Goal: Navigation & Orientation: Find specific page/section

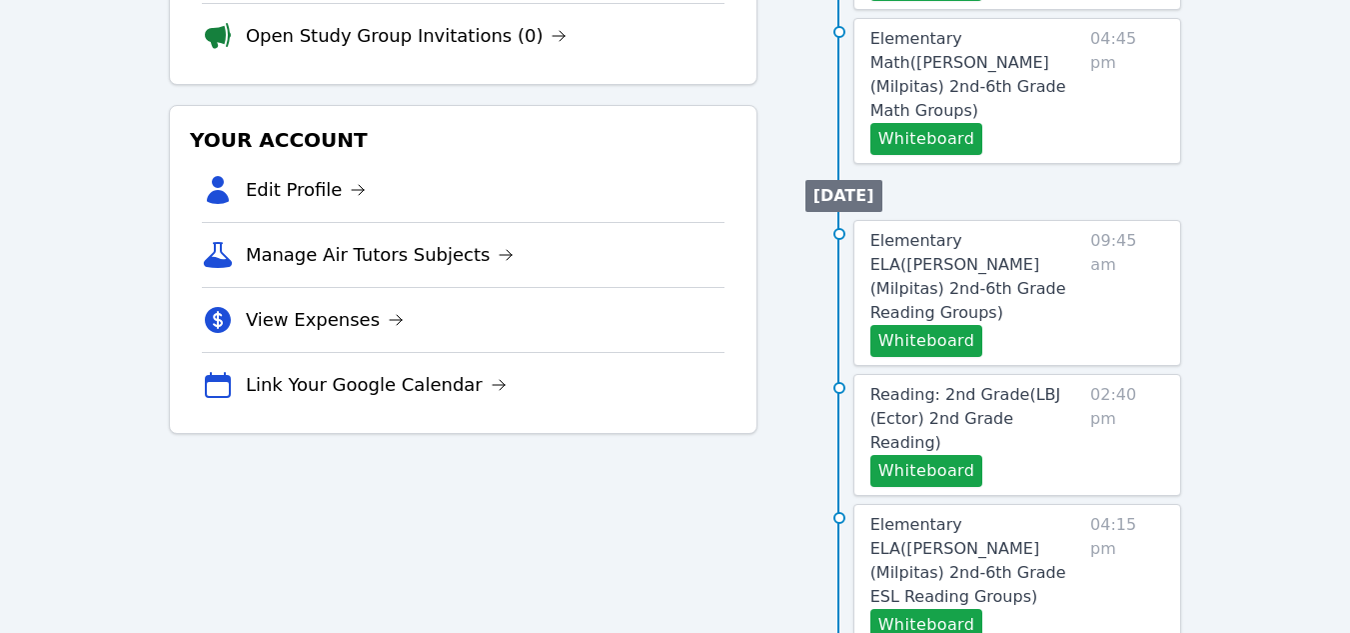
scroll to position [500, 0]
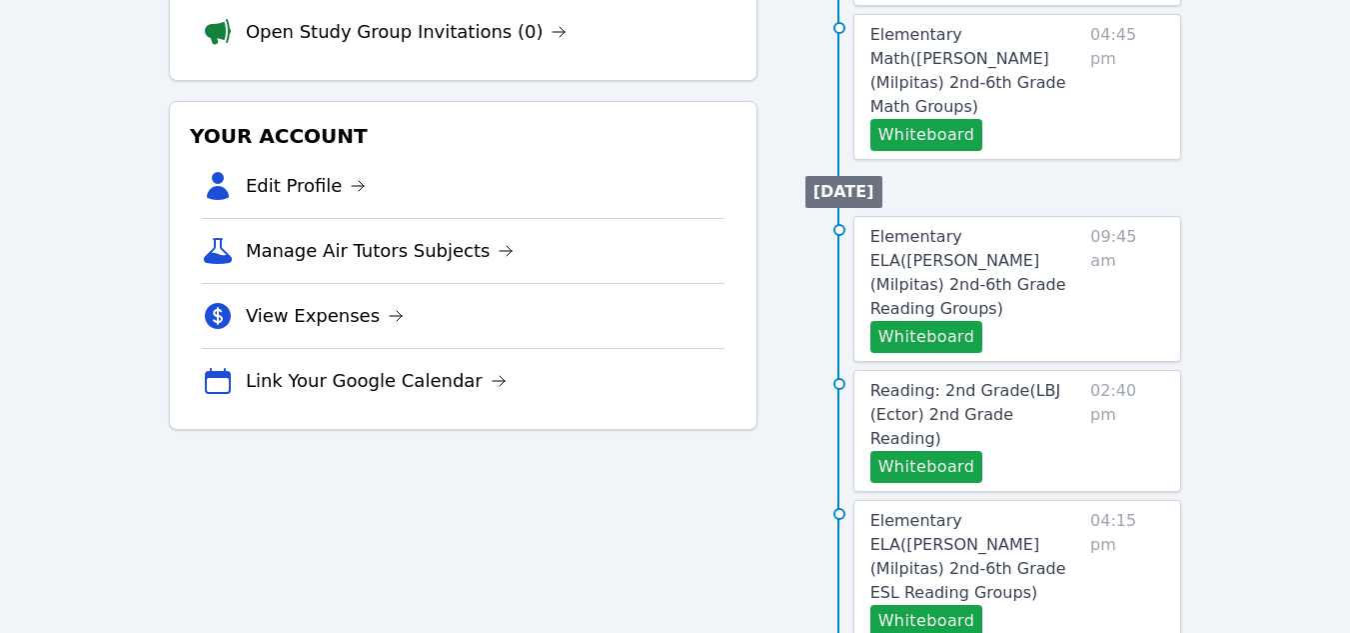
scroll to position [425, 0]
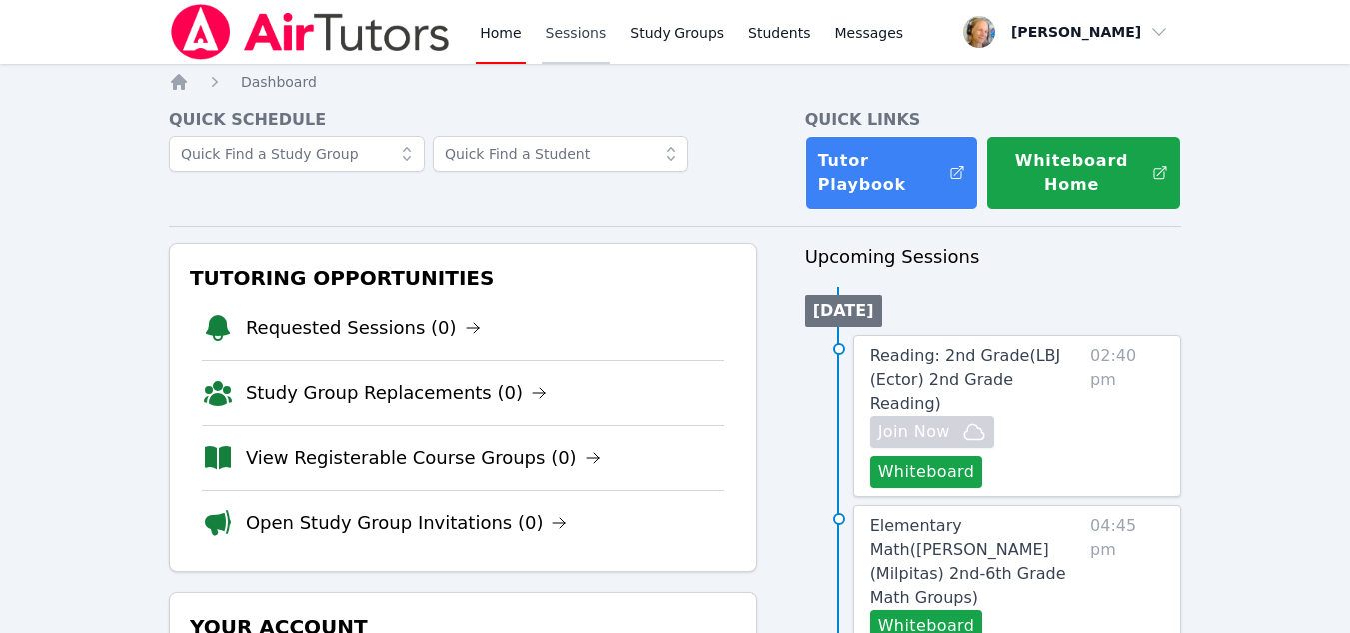
click at [564, 41] on link "Sessions" at bounding box center [576, 32] width 69 height 64
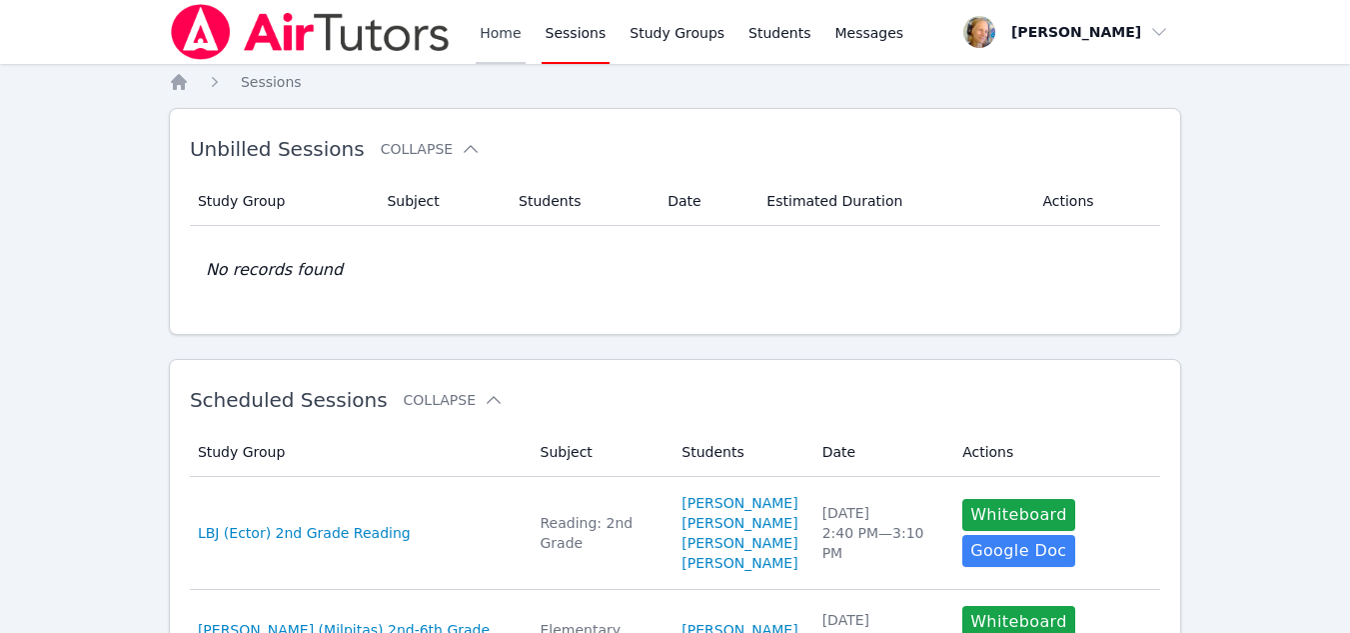
click at [502, 31] on link "Home" at bounding box center [500, 32] width 49 height 64
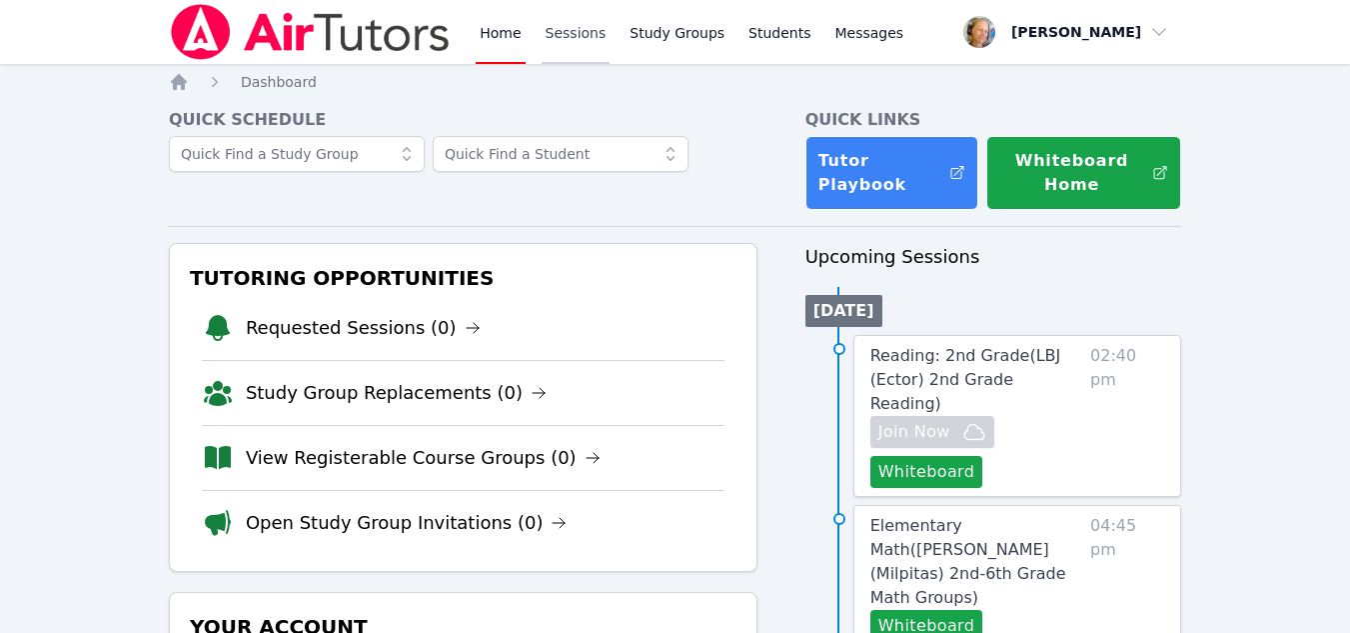
click at [587, 41] on link "Sessions" at bounding box center [576, 32] width 69 height 64
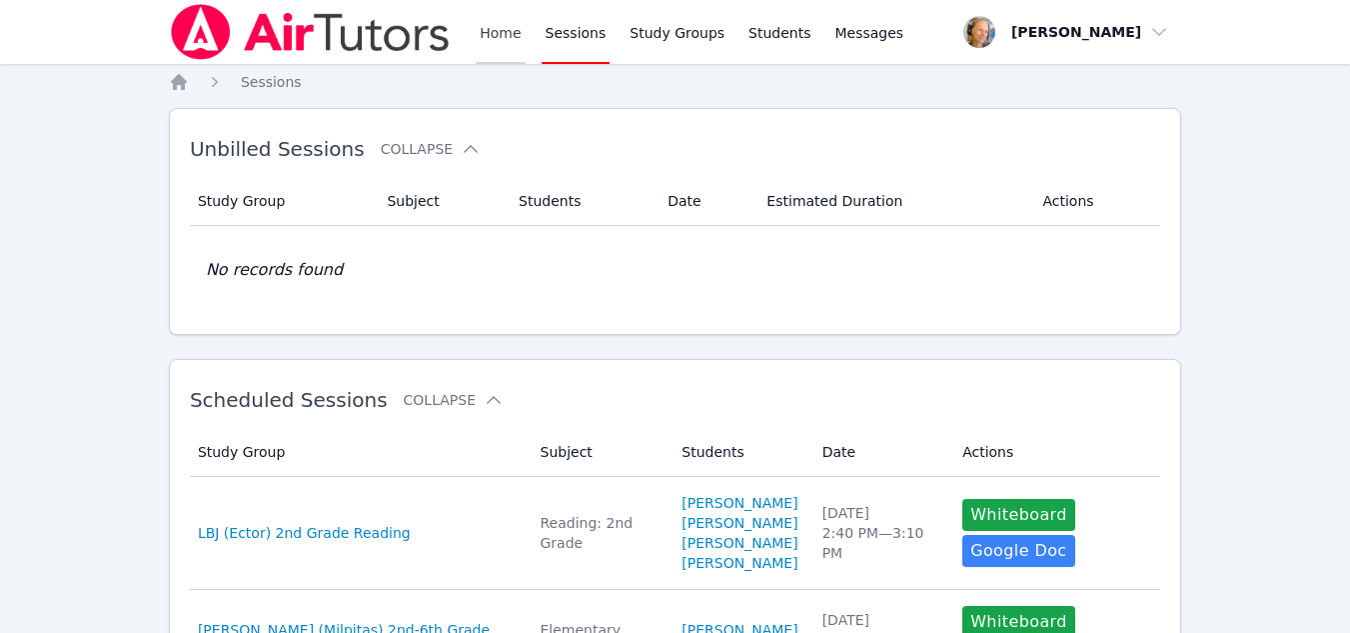
click at [493, 32] on link "Home" at bounding box center [500, 32] width 49 height 64
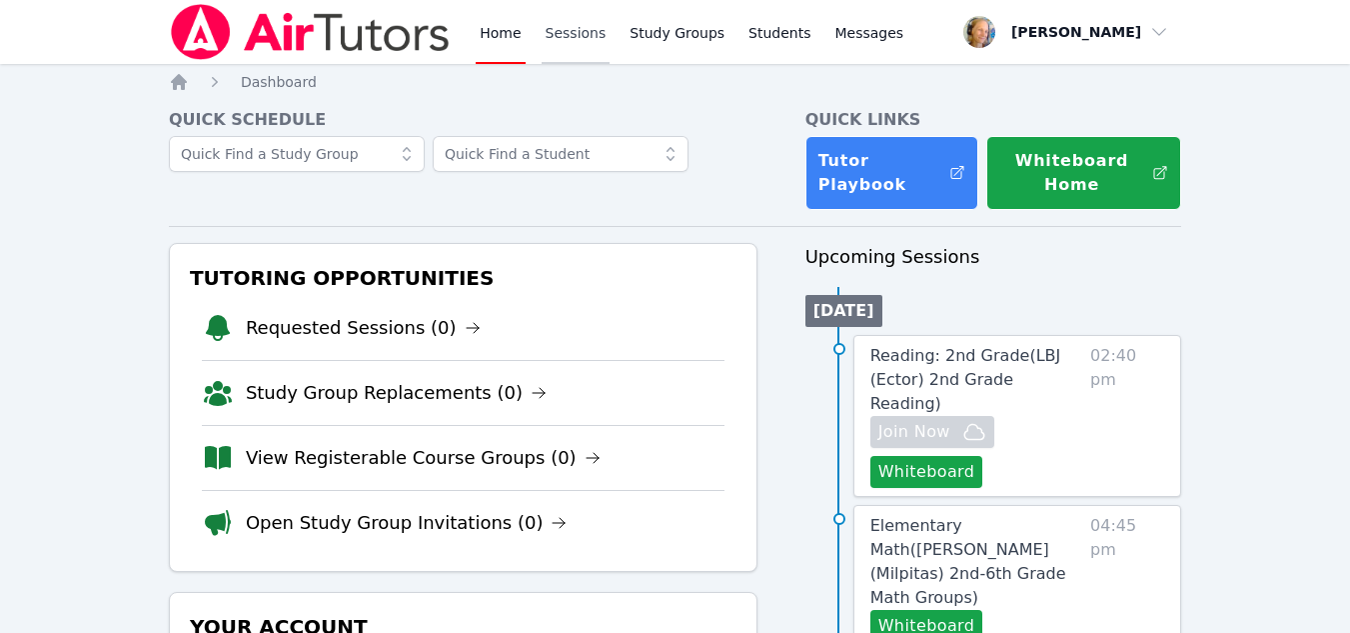
click at [565, 49] on link "Sessions" at bounding box center [576, 32] width 69 height 64
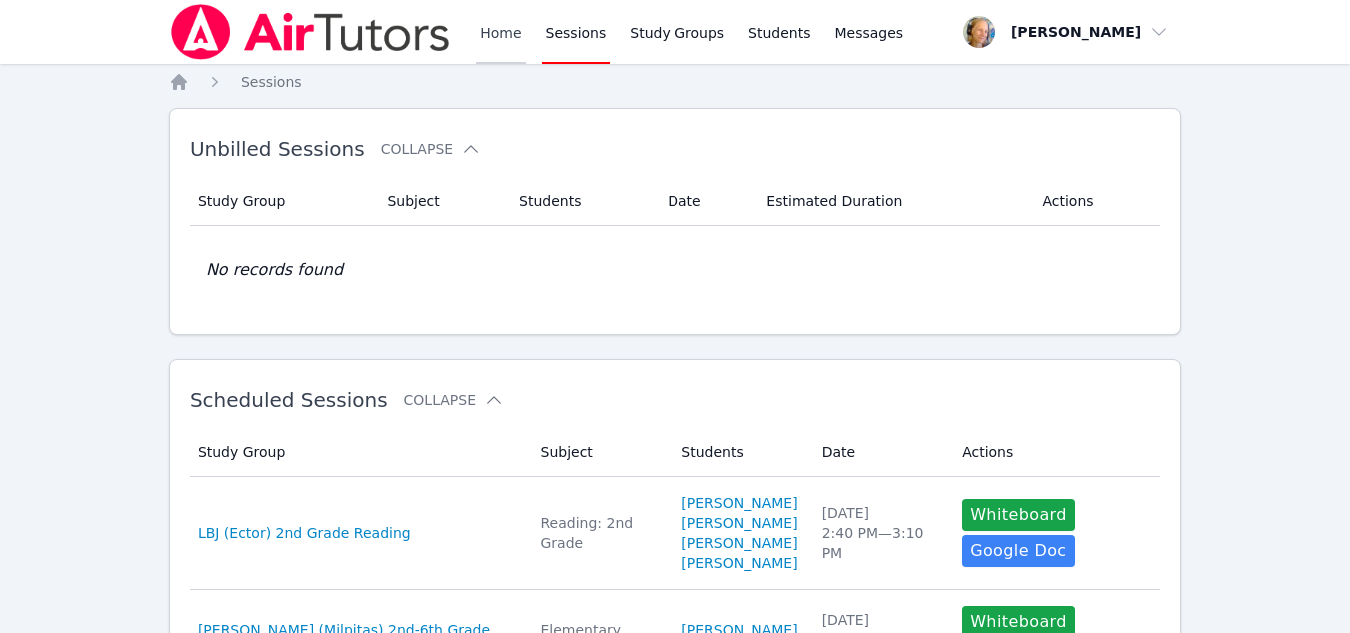
click at [501, 46] on link "Home" at bounding box center [500, 32] width 49 height 64
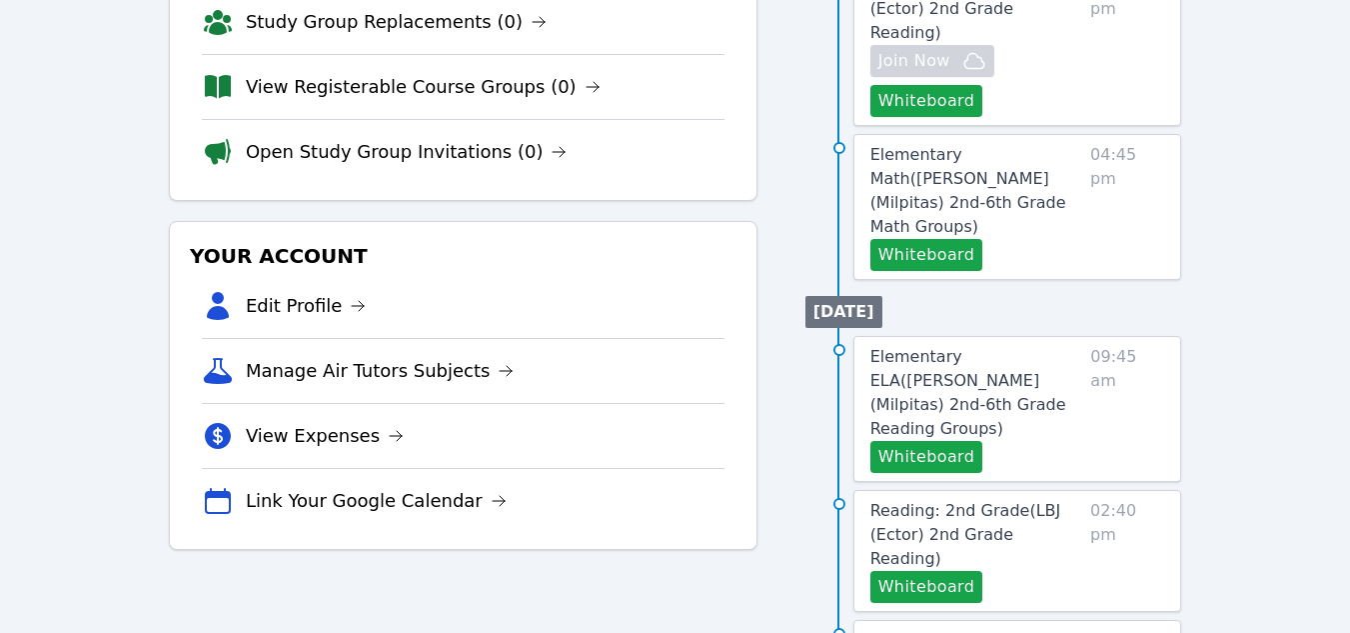
scroll to position [400, 0]
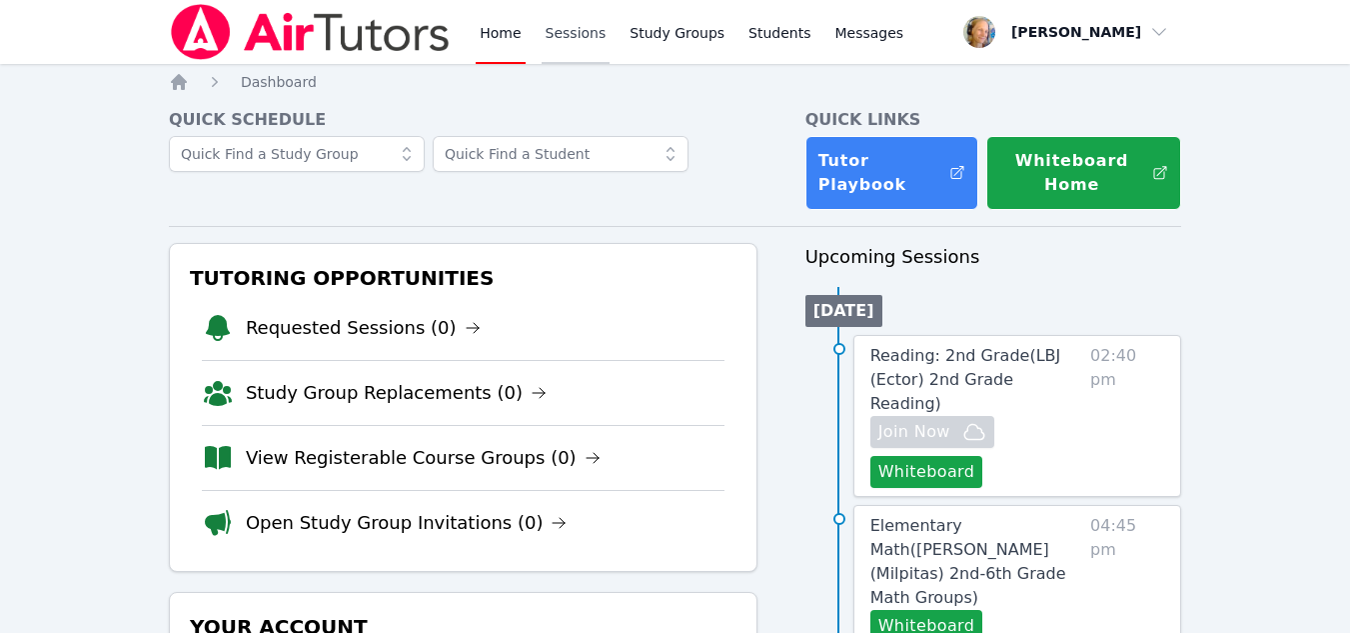
click at [584, 31] on link "Sessions" at bounding box center [576, 32] width 69 height 64
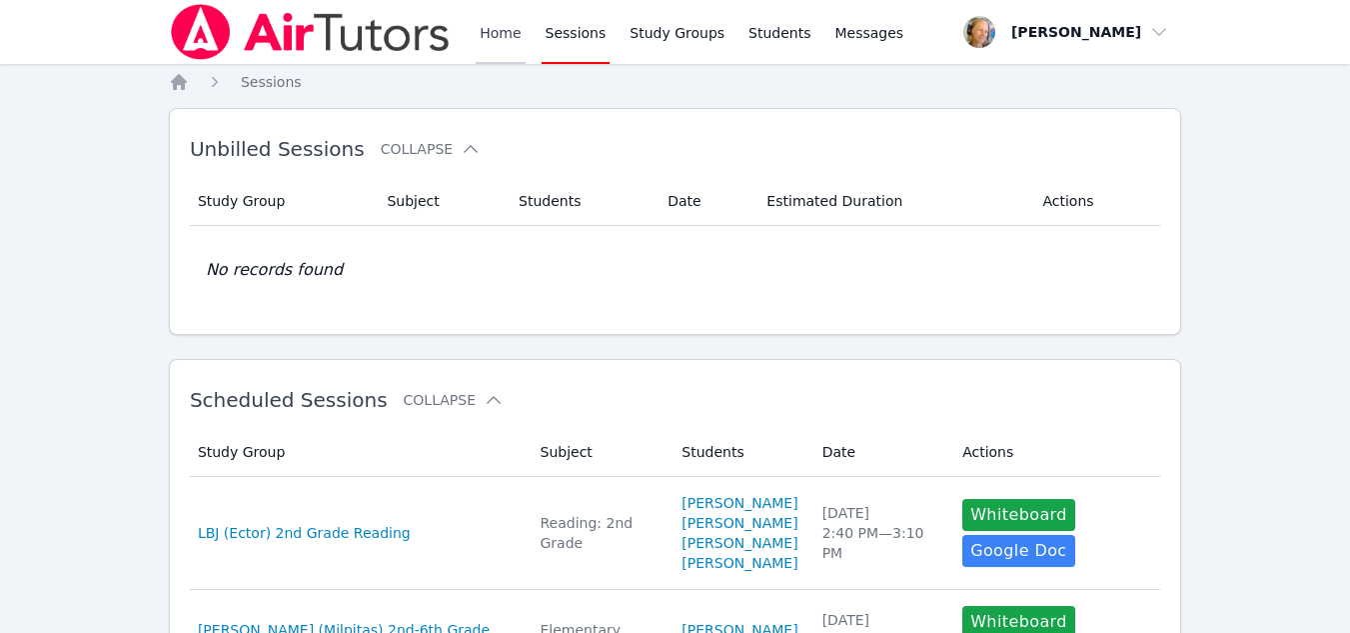
click at [483, 31] on link "Home" at bounding box center [500, 32] width 49 height 64
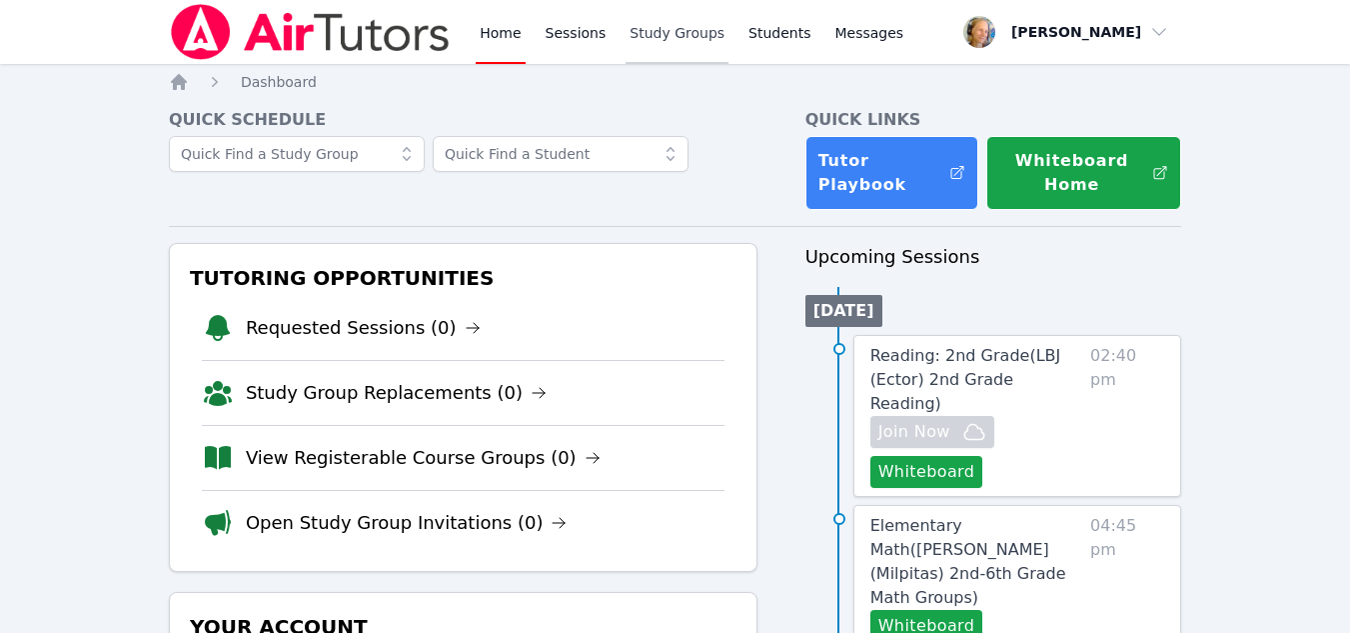
click at [676, 29] on link "Study Groups" at bounding box center [677, 32] width 103 height 64
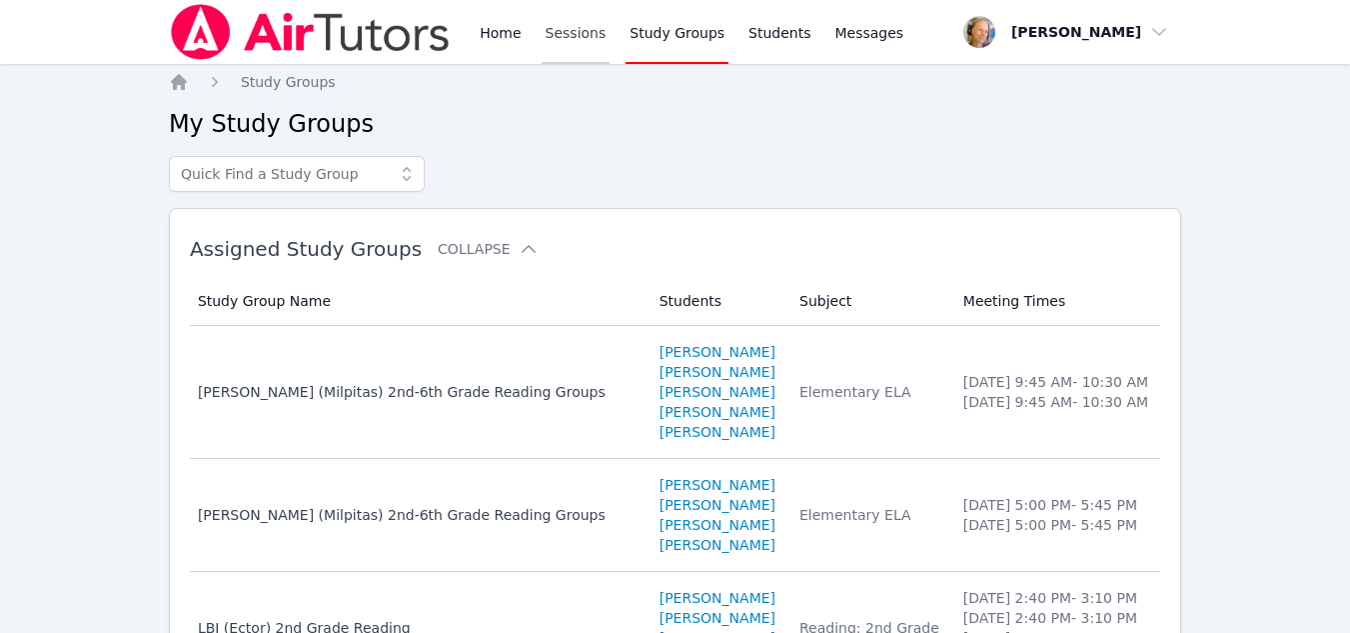
click at [574, 38] on link "Sessions" at bounding box center [576, 32] width 69 height 64
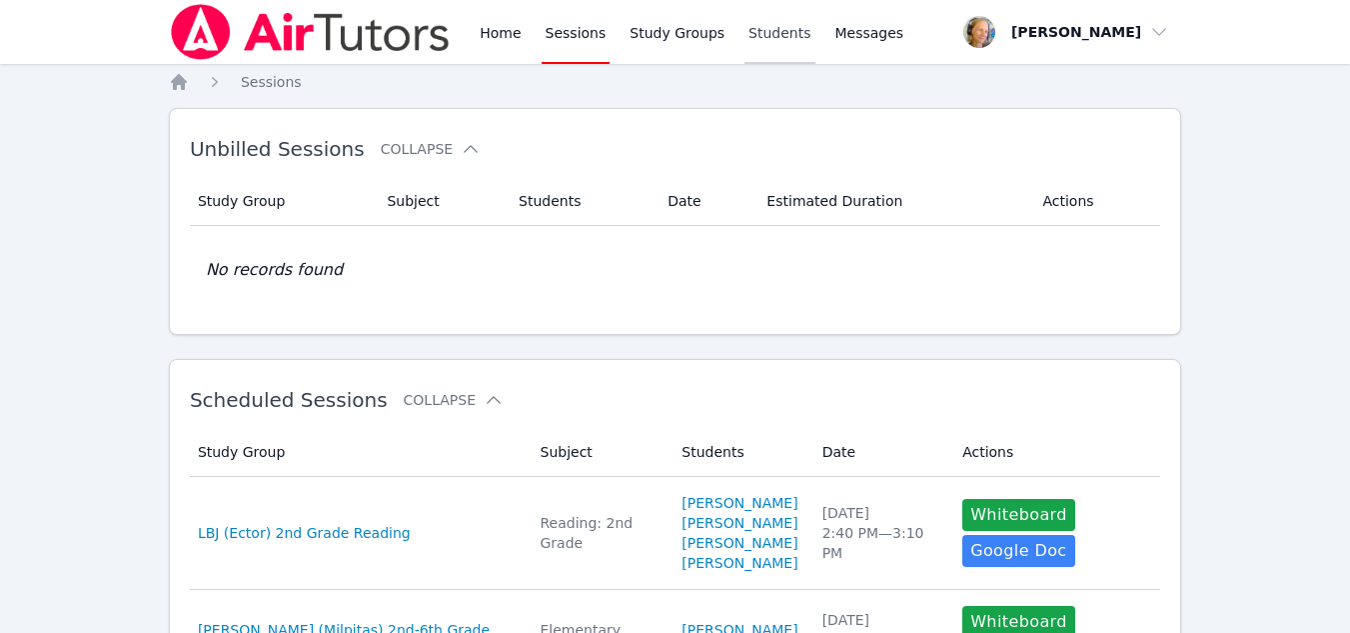
click at [753, 48] on link "Students" at bounding box center [779, 32] width 70 height 64
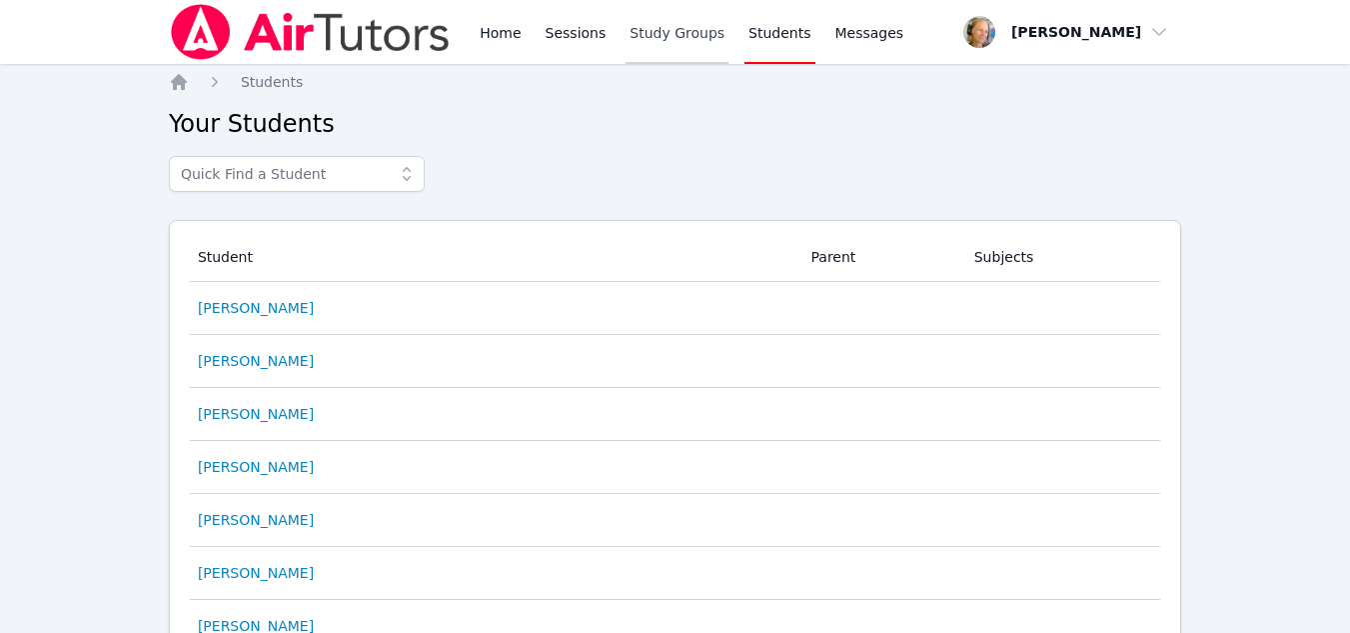
click at [688, 45] on link "Study Groups" at bounding box center [677, 32] width 103 height 64
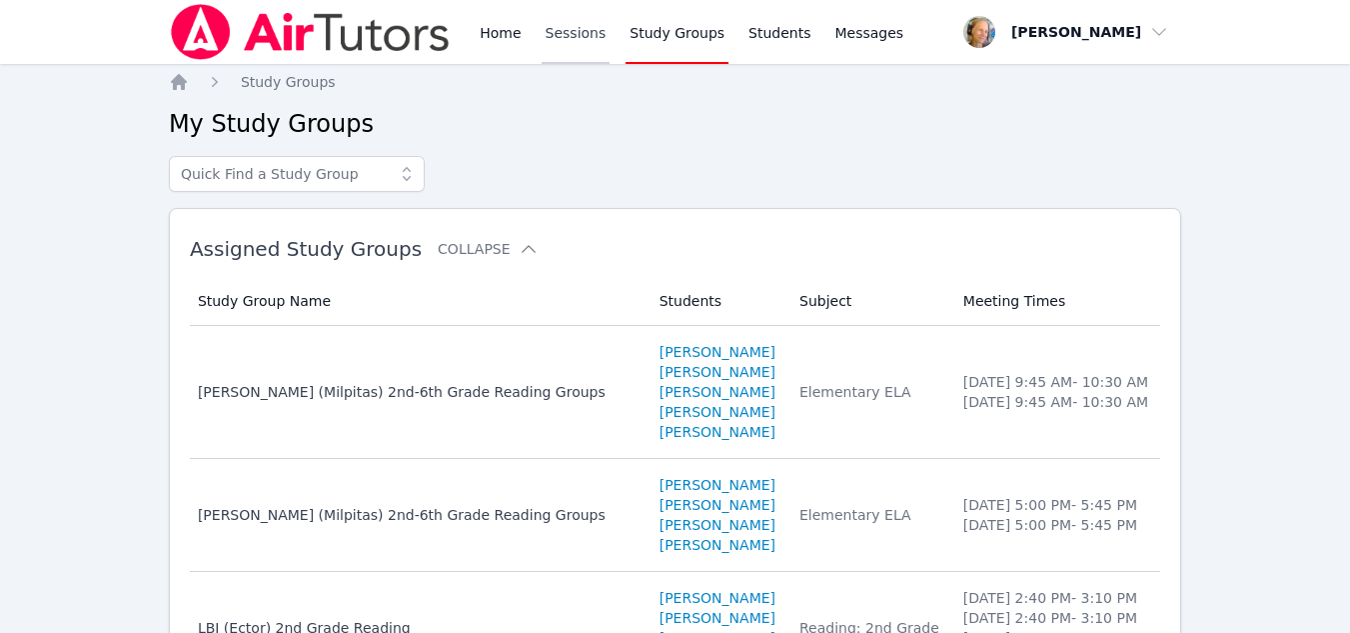
click at [572, 51] on link "Sessions" at bounding box center [576, 32] width 69 height 64
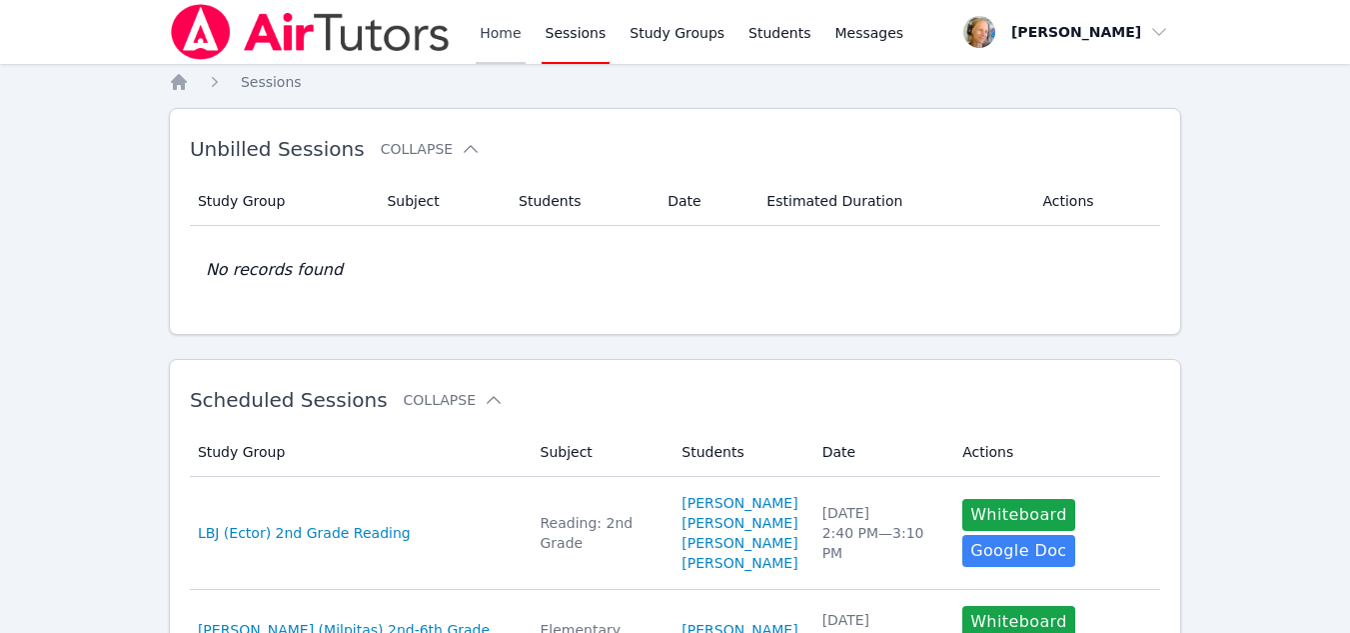
click at [488, 41] on link "Home" at bounding box center [500, 32] width 49 height 64
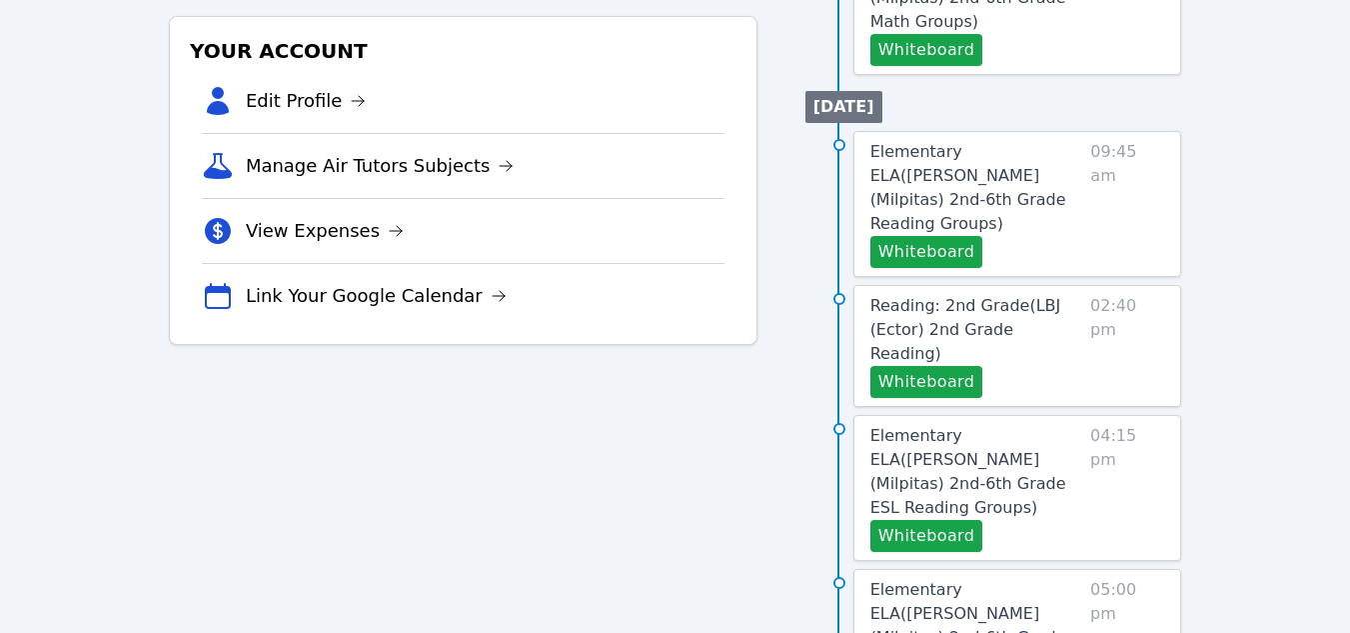
scroll to position [600, 0]
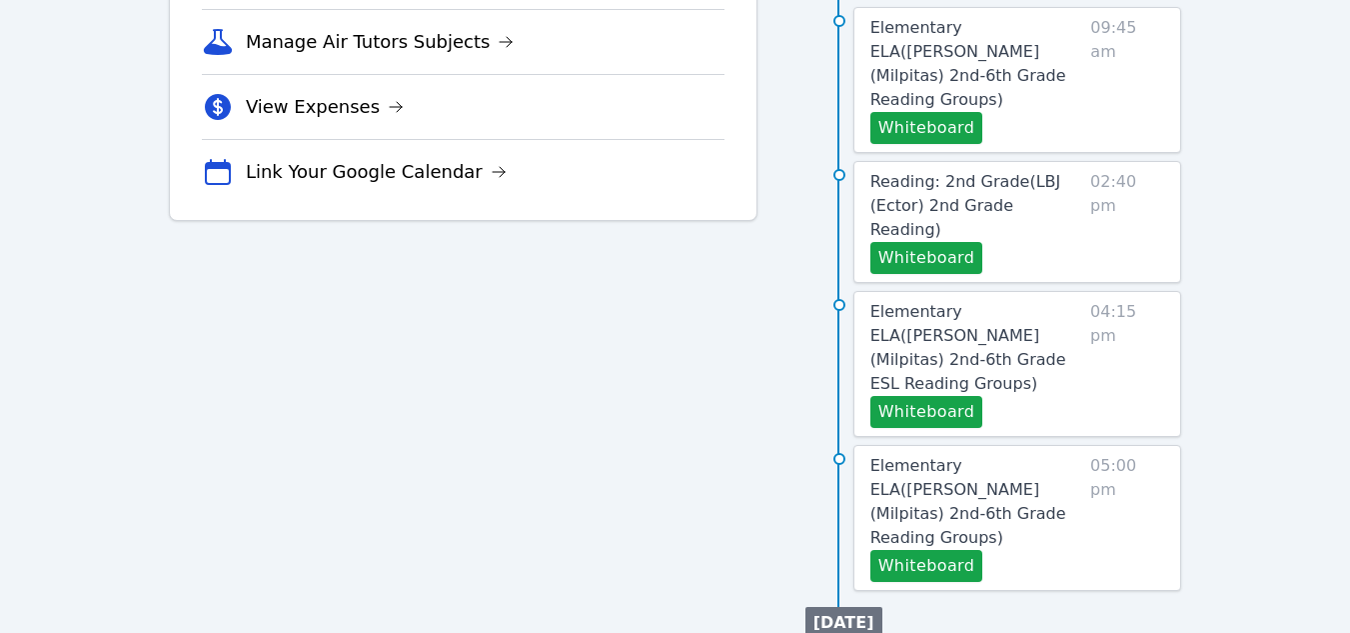
scroll to position [799, 0]
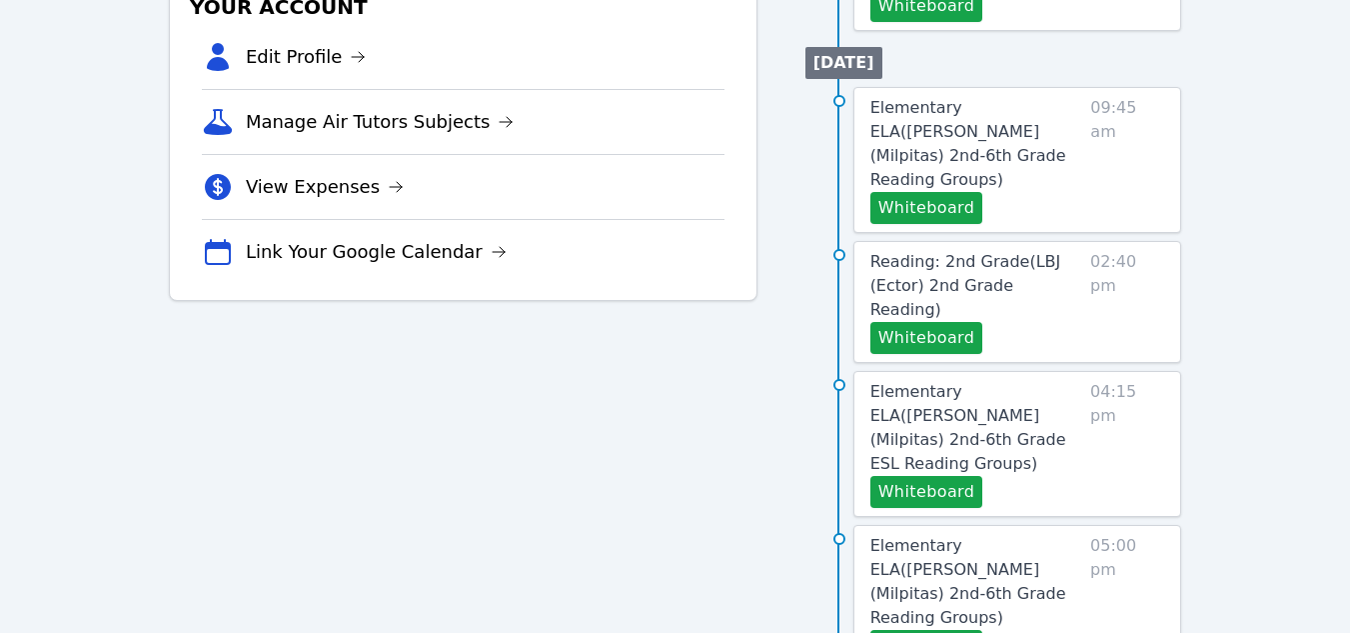
scroll to position [899, 0]
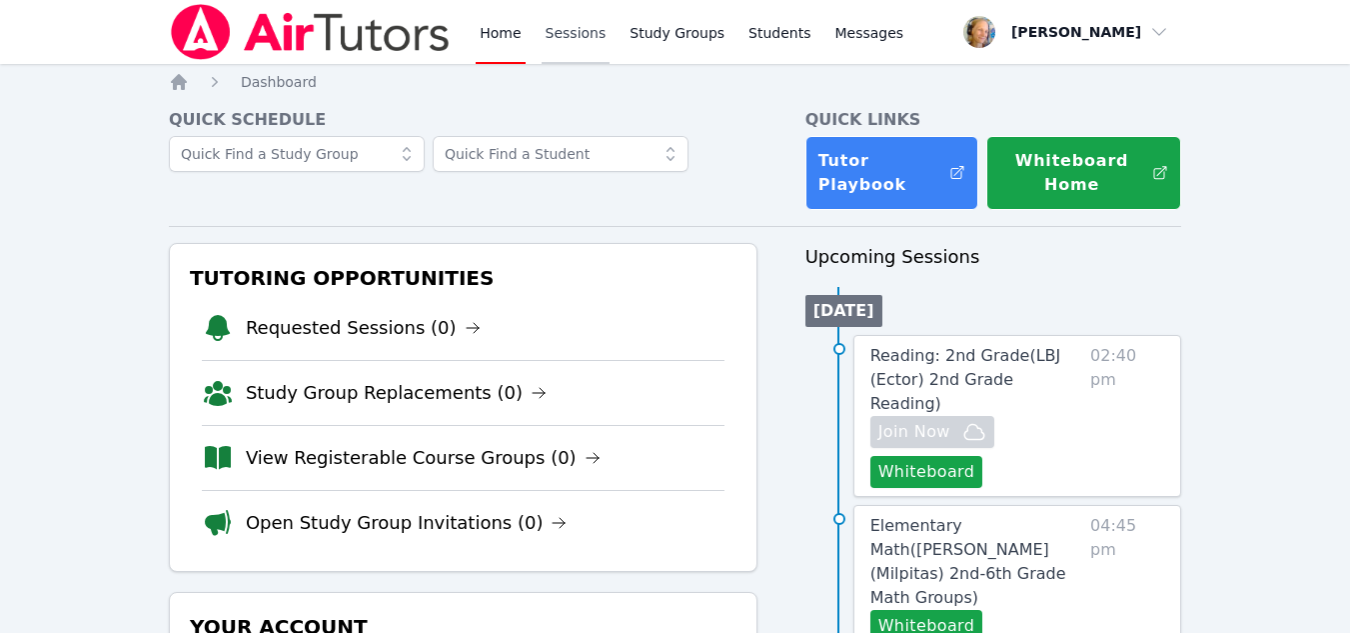
click at [557, 47] on link "Sessions" at bounding box center [576, 32] width 69 height 64
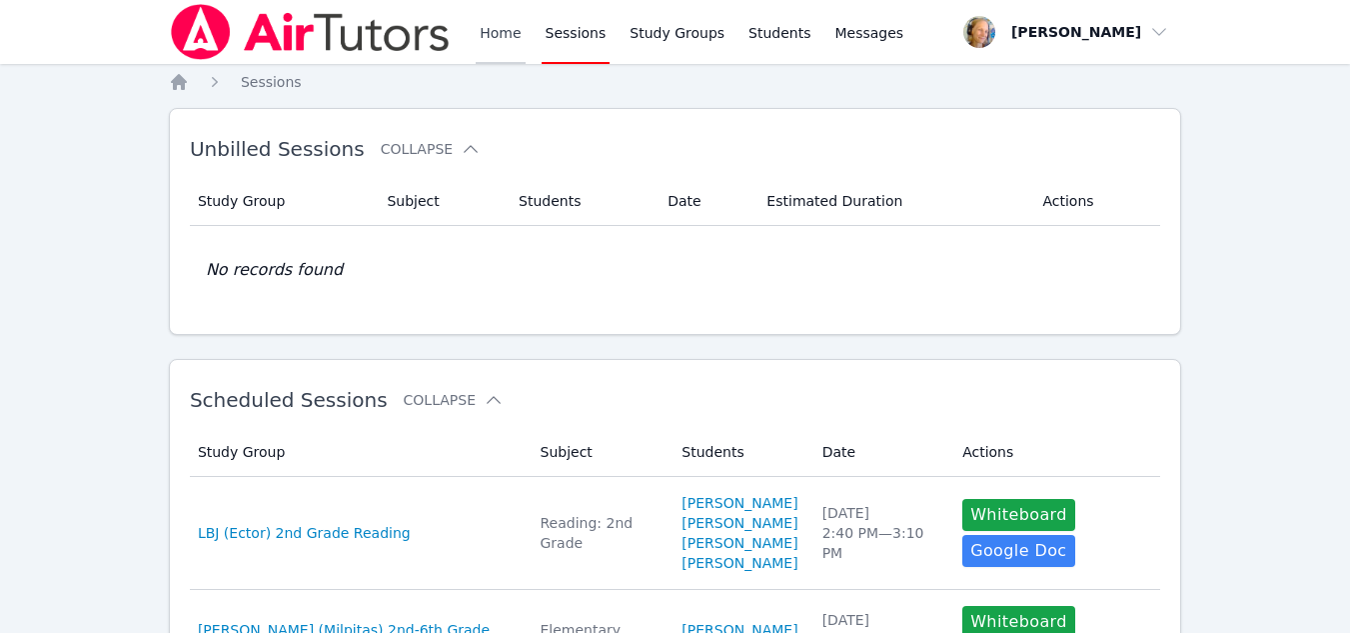
click at [500, 51] on link "Home" at bounding box center [500, 32] width 49 height 64
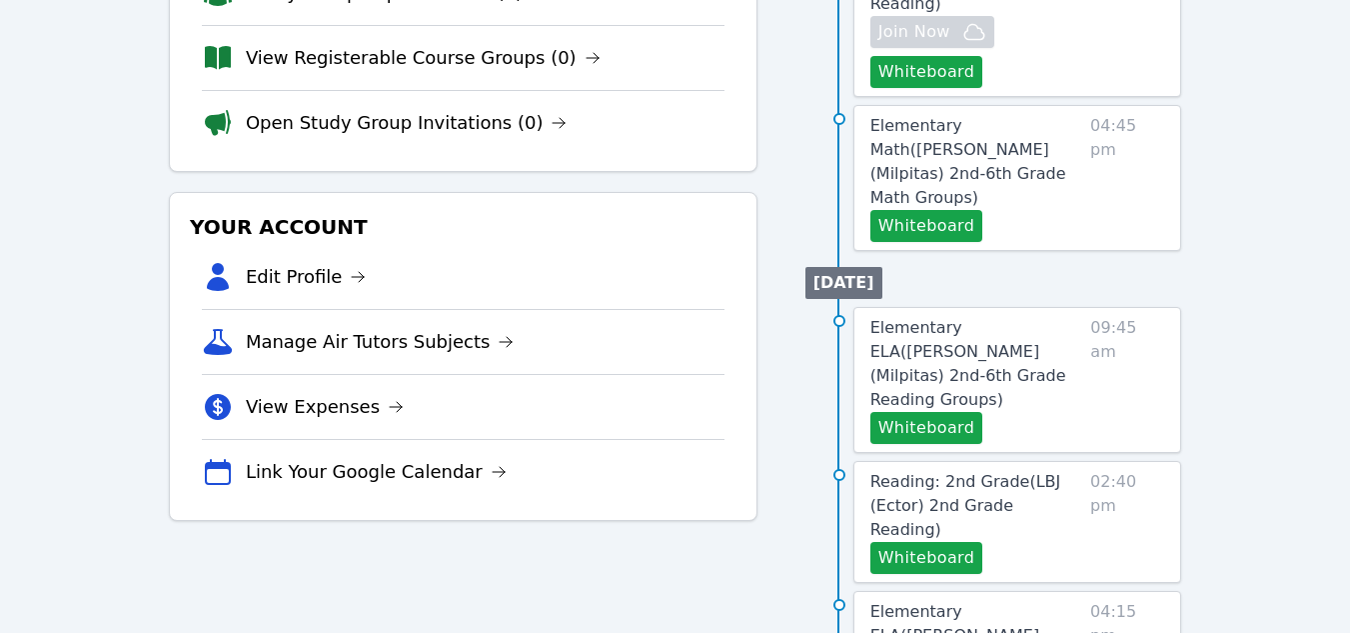
scroll to position [52, 0]
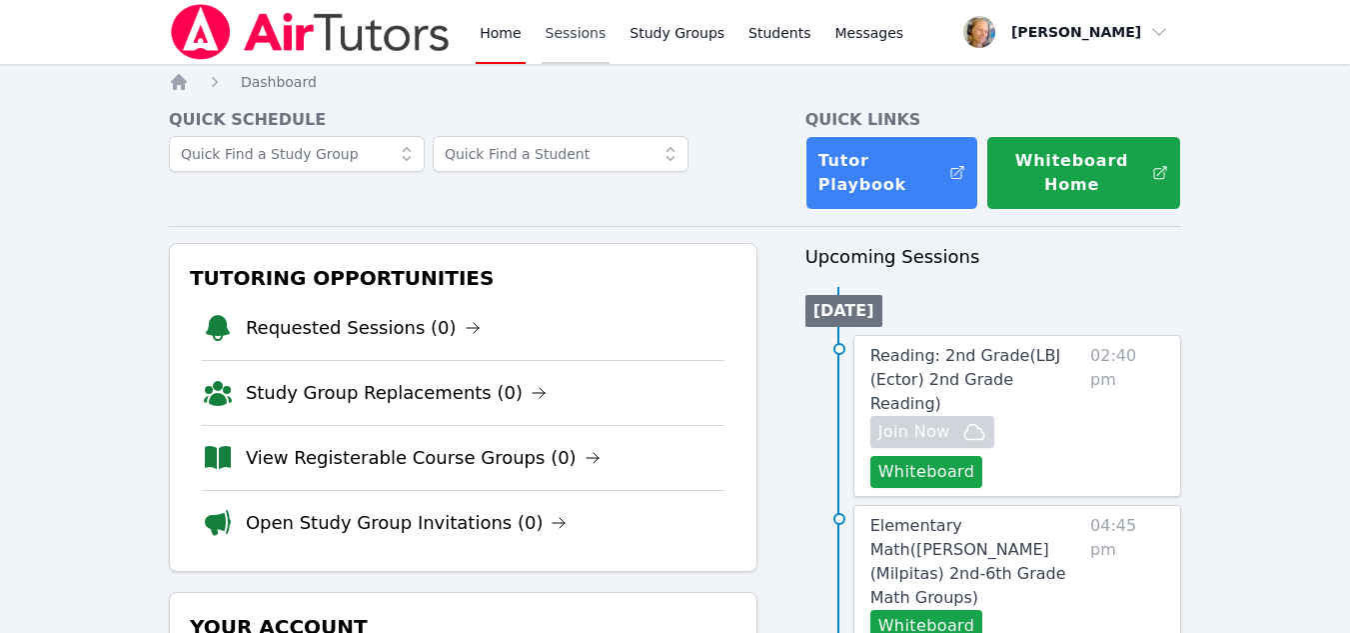
click at [578, 33] on link "Sessions" at bounding box center [576, 32] width 69 height 64
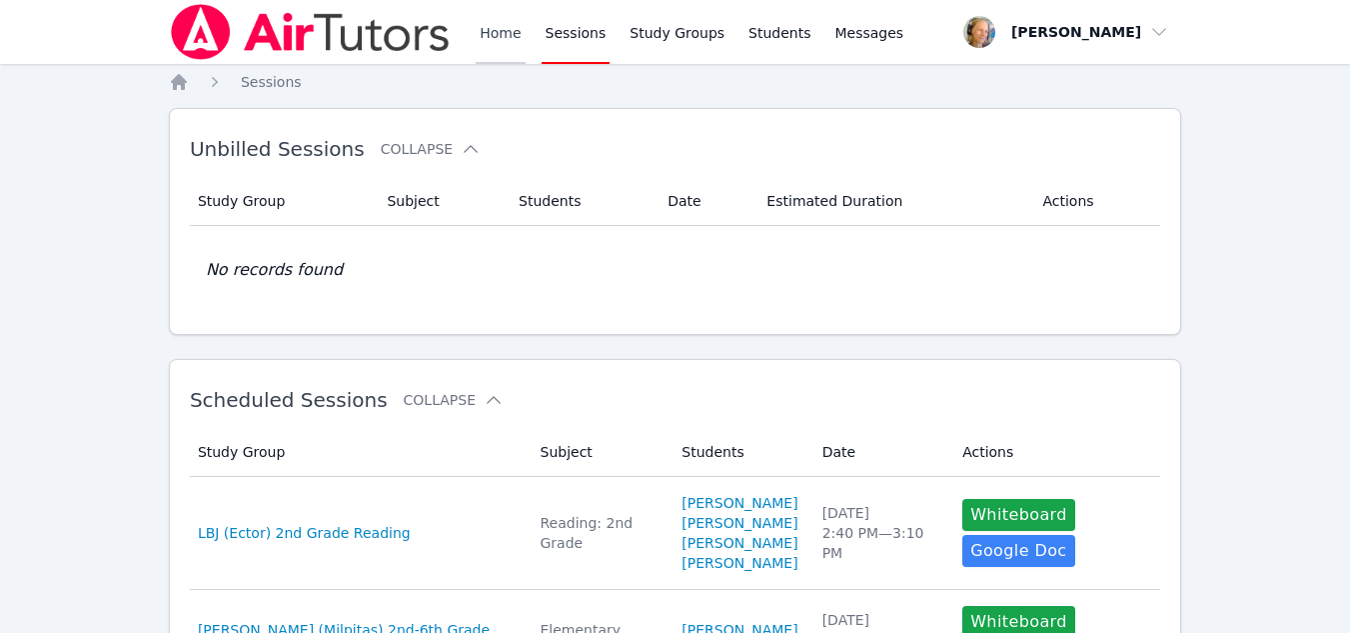
click at [485, 36] on link "Home" at bounding box center [500, 32] width 49 height 64
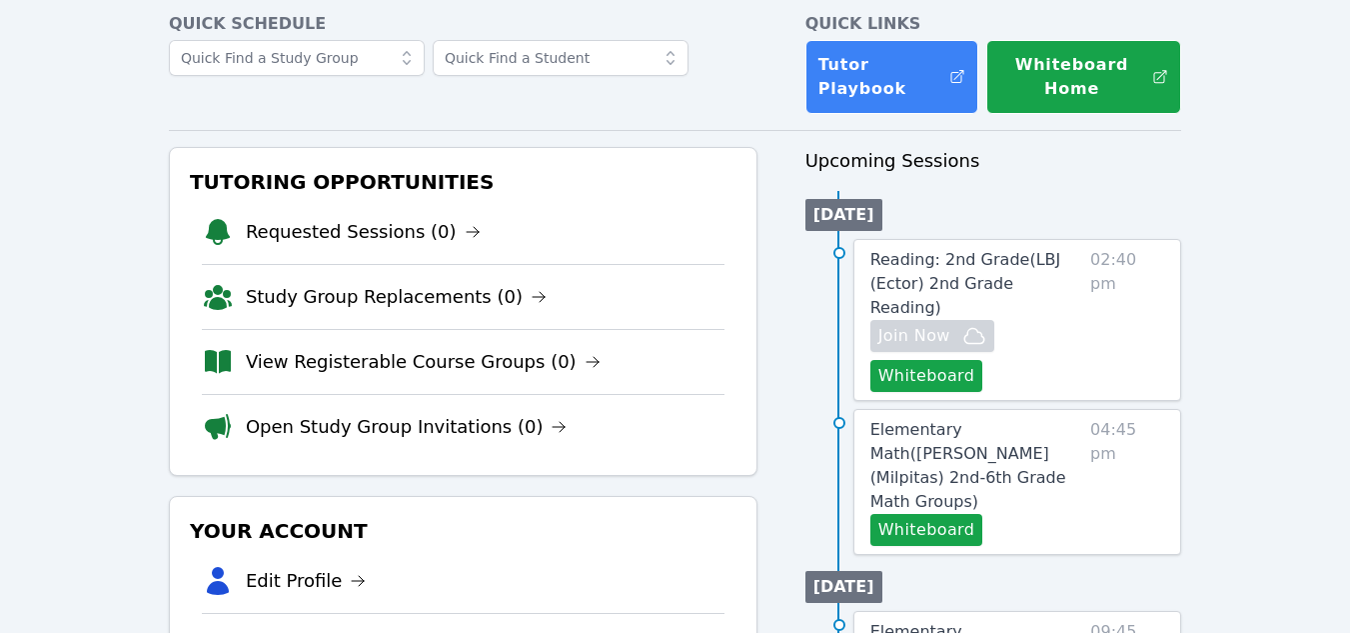
scroll to position [251, 0]
